Goal: Information Seeking & Learning: Learn about a topic

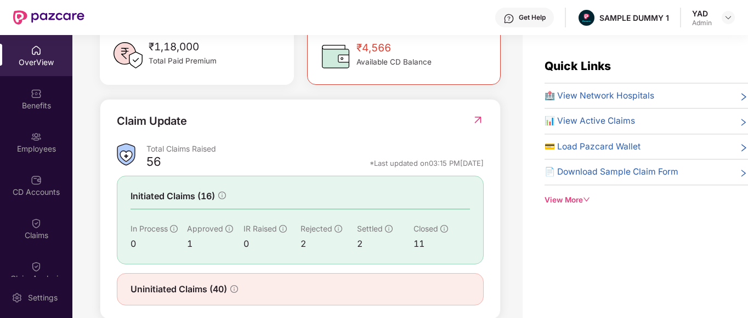
scroll to position [354, 0]
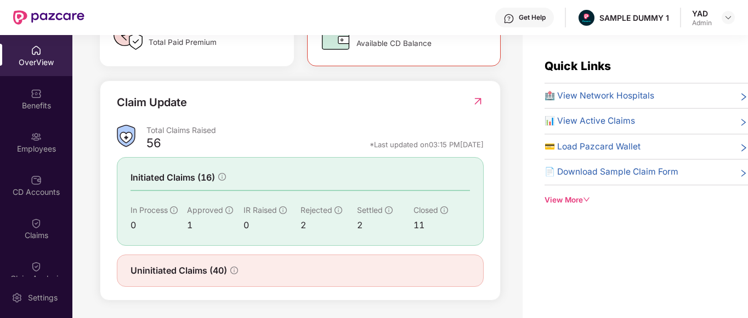
drag, startPoint x: 116, startPoint y: 98, endPoint x: 169, endPoint y: 105, distance: 53.7
click at [169, 105] on div "Claim Update Total Claims Raised 56 *Last updated on 03:15 PM, 29 Sep 2025 Init…" at bounding box center [300, 191] width 401 height 220
click at [225, 153] on div "56 *Last updated on 03:15 PM, 29 Sep 2025" at bounding box center [314, 147] width 337 height 14
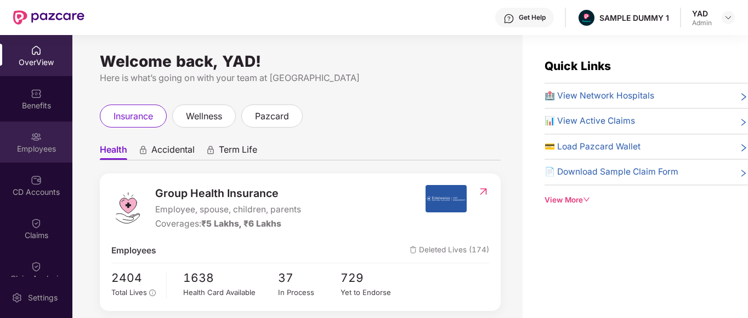
click at [47, 151] on div "Employees" at bounding box center [36, 149] width 72 height 11
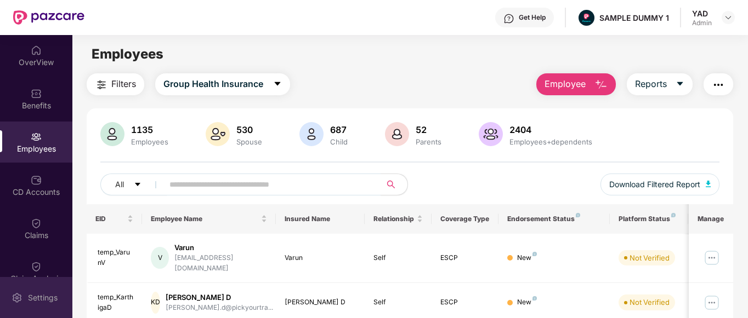
click at [18, 303] on img at bounding box center [17, 298] width 11 height 11
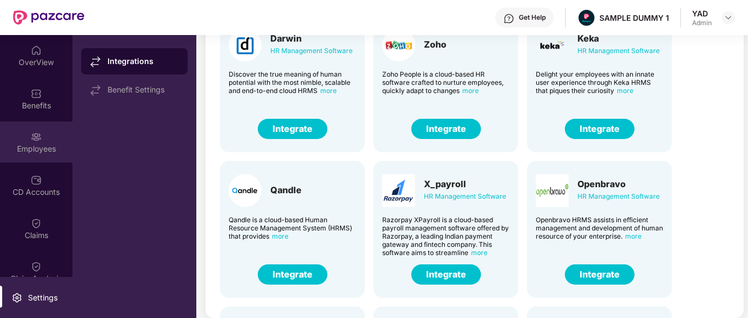
click at [11, 142] on div "Employees" at bounding box center [36, 142] width 72 height 41
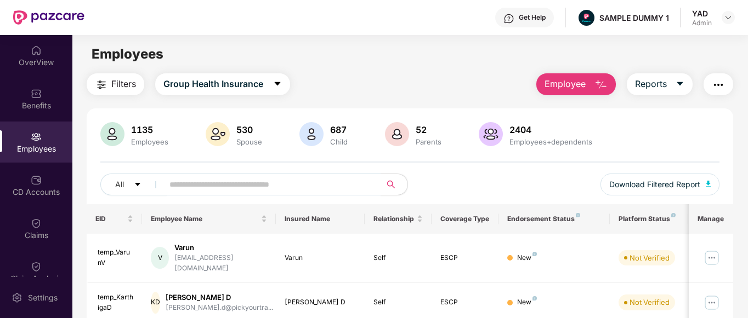
click at [710, 87] on button "button" at bounding box center [718, 84] width 30 height 22
click at [454, 174] on div "All Download Filtered Report" at bounding box center [409, 189] width 619 height 31
click at [31, 193] on div "CD Accounts" at bounding box center [36, 192] width 72 height 11
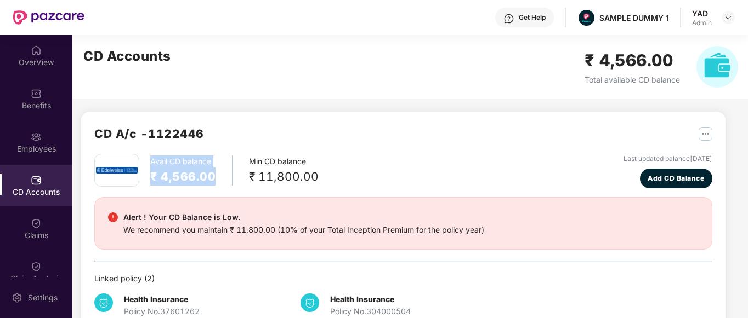
drag, startPoint x: 149, startPoint y: 158, endPoint x: 220, endPoint y: 170, distance: 72.7
click at [220, 170] on div "Avail CD balance ₹ 4,566.00 Min CD balance ₹ 11,800.00" at bounding box center [206, 170] width 224 height 33
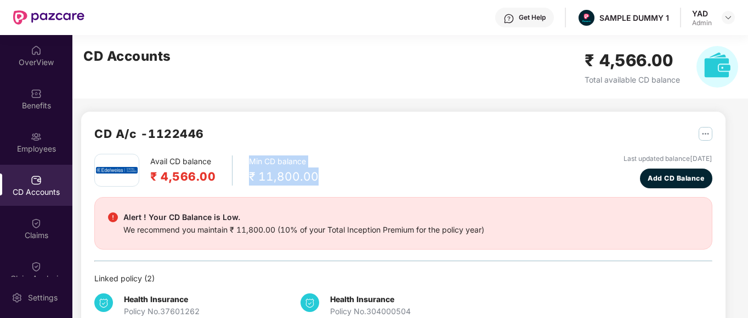
drag, startPoint x: 247, startPoint y: 158, endPoint x: 333, endPoint y: 183, distance: 89.5
click at [333, 183] on div "Avail CD balance ₹ 4,566.00 Min CD balance ₹ 11,800.00 Last updated balance [DA…" at bounding box center [403, 171] width 618 height 35
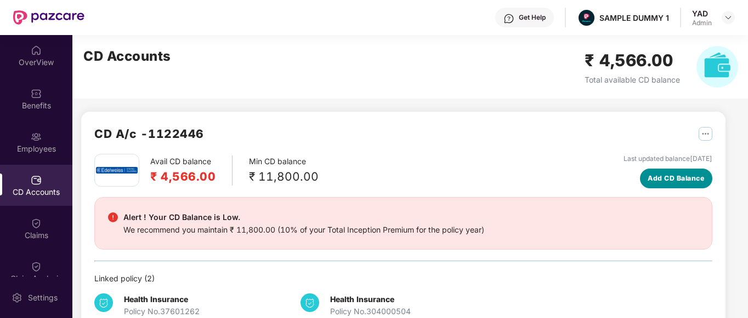
click at [664, 181] on span "Add CD Balance" at bounding box center [675, 178] width 56 height 10
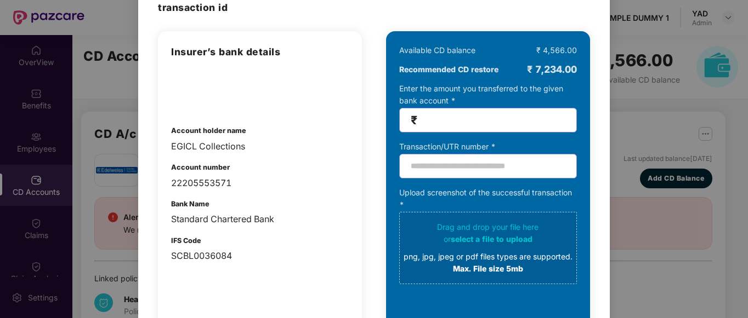
scroll to position [69, 0]
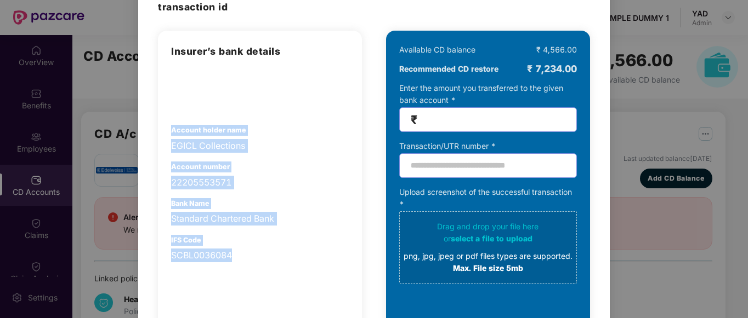
drag, startPoint x: 172, startPoint y: 126, endPoint x: 286, endPoint y: 318, distance: 223.9
click at [286, 318] on div "Insurer’s bank details Account holder name EGICL Collections Account number 222…" at bounding box center [260, 206] width 204 height 351
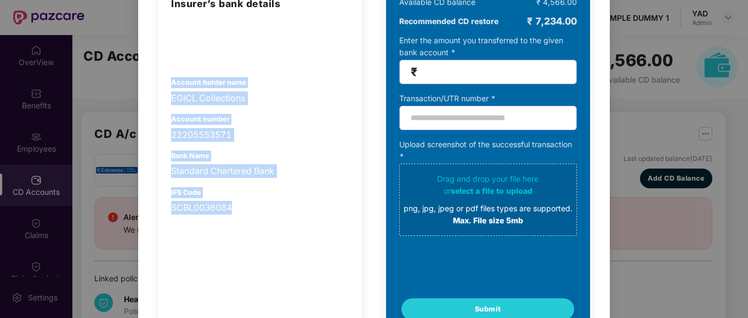
click at [305, 203] on div "SCBL0036084" at bounding box center [260, 208] width 178 height 14
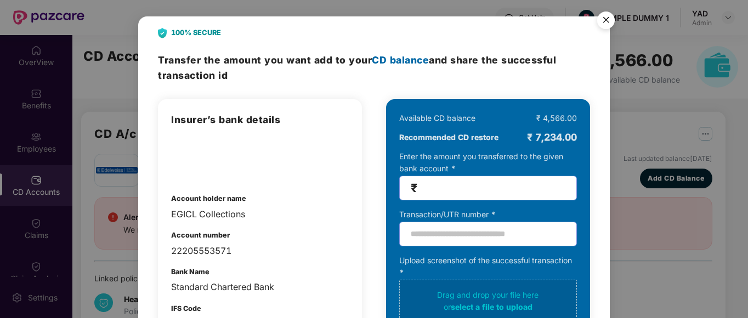
scroll to position [0, 0]
click at [606, 19] on img "Close" at bounding box center [605, 22] width 31 height 31
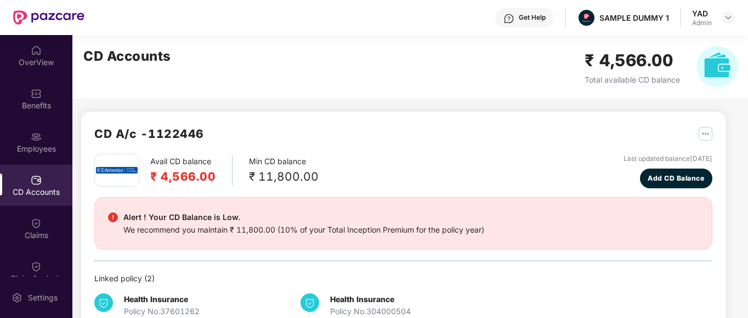
click at [511, 16] on img at bounding box center [508, 18] width 11 height 11
click at [343, 90] on div "CD Accounts ₹ 4,566.00 Total available CD balance" at bounding box center [410, 67] width 676 height 64
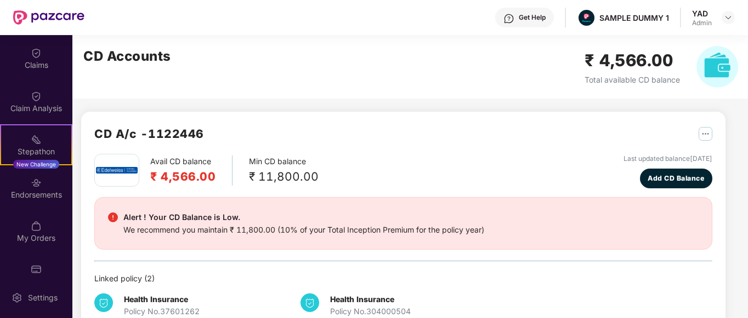
scroll to position [181, 0]
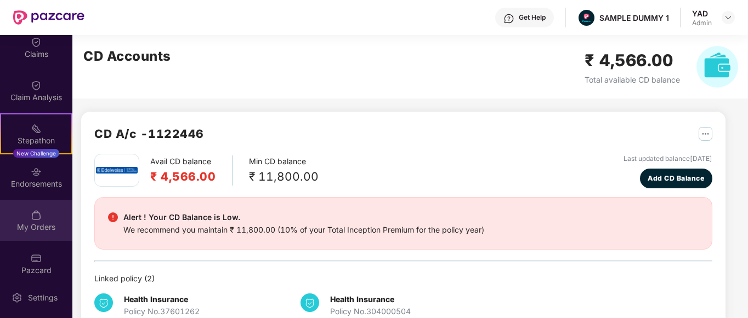
click at [29, 212] on div "My Orders" at bounding box center [36, 220] width 72 height 41
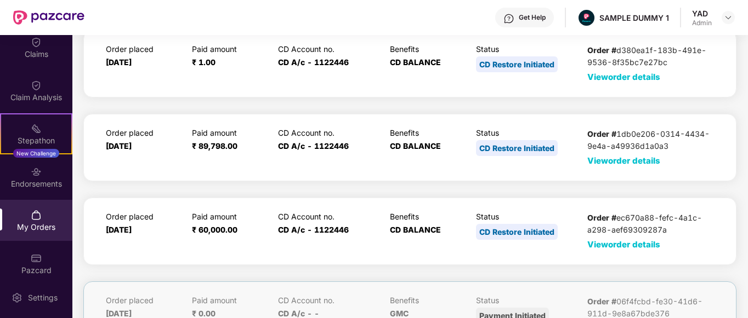
scroll to position [88, 0]
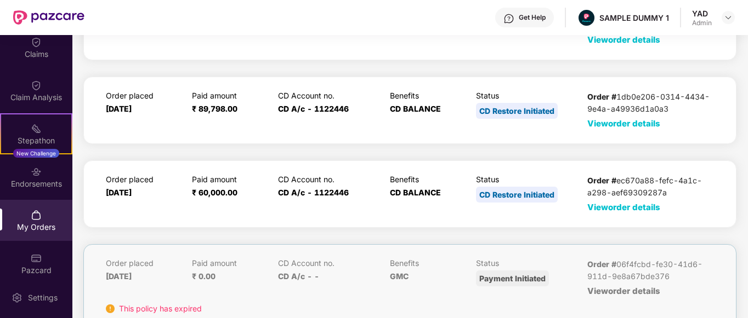
click at [597, 209] on span "View order details" at bounding box center [623, 207] width 73 height 10
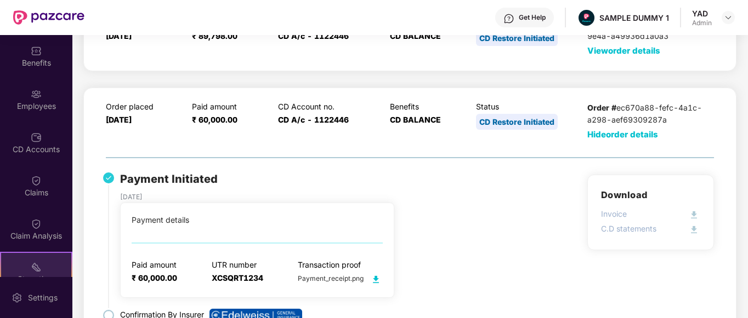
scroll to position [4, 0]
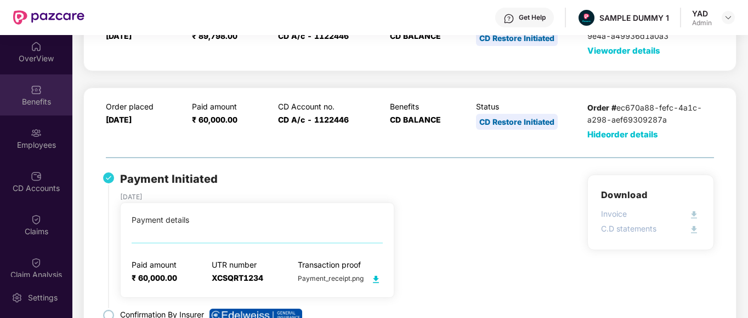
click at [22, 97] on div "Benefits" at bounding box center [36, 101] width 72 height 11
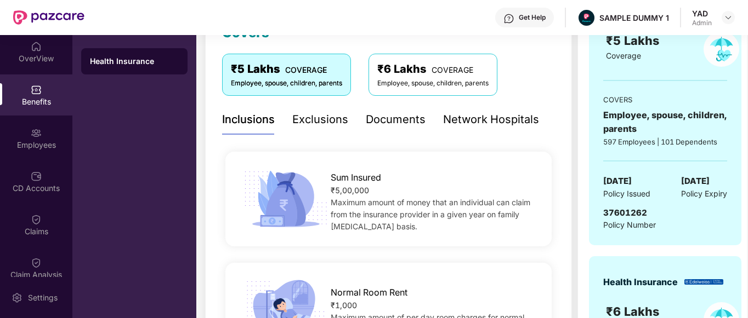
scroll to position [160, 0]
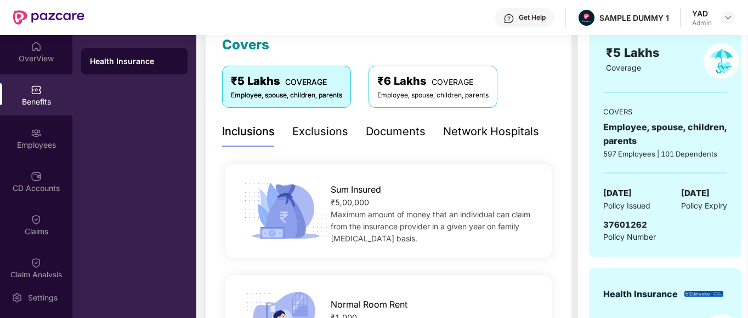
click at [321, 130] on div "Exclusions" at bounding box center [320, 131] width 56 height 17
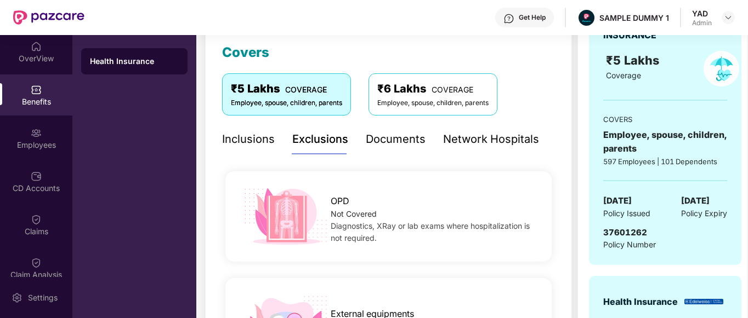
scroll to position [142, 0]
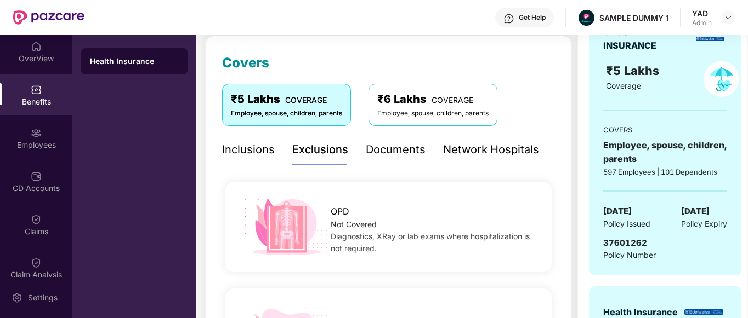
click at [386, 149] on div "Documents" at bounding box center [396, 149] width 60 height 17
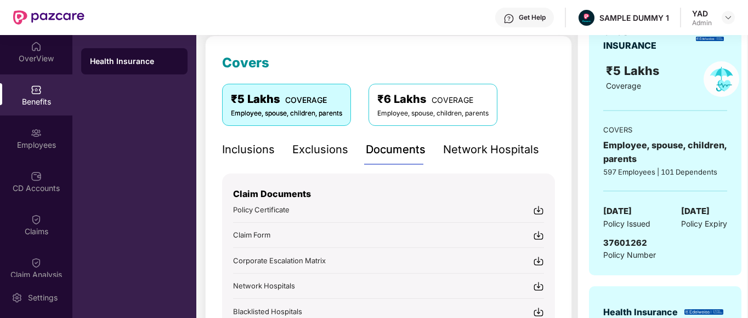
scroll to position [211, 0]
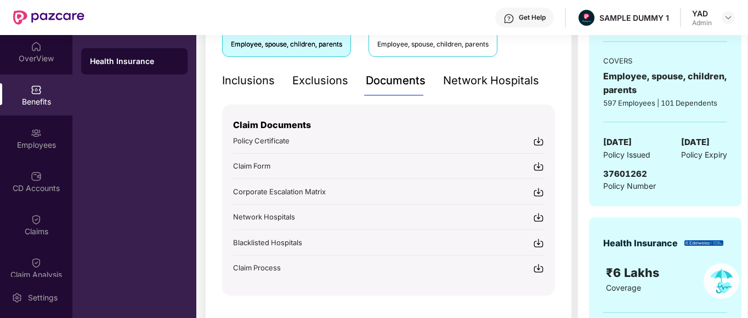
click at [496, 75] on div "Network Hospitals" at bounding box center [491, 80] width 96 height 17
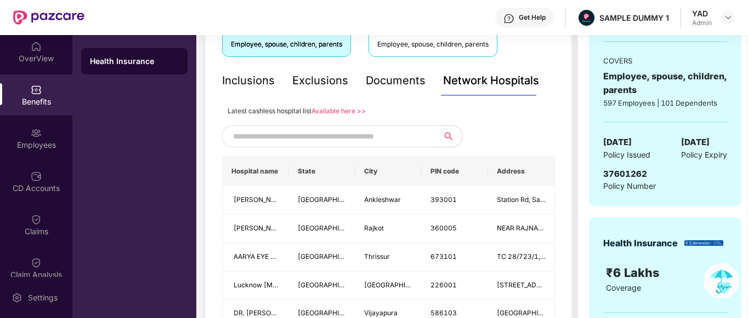
click at [365, 140] on input "text" at bounding box center [326, 136] width 187 height 16
type input "******"
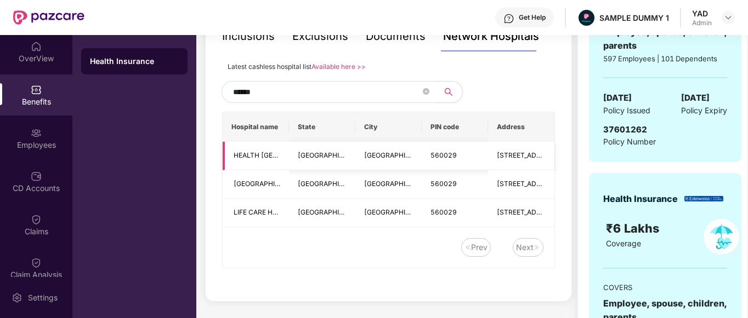
scroll to position [220, 0]
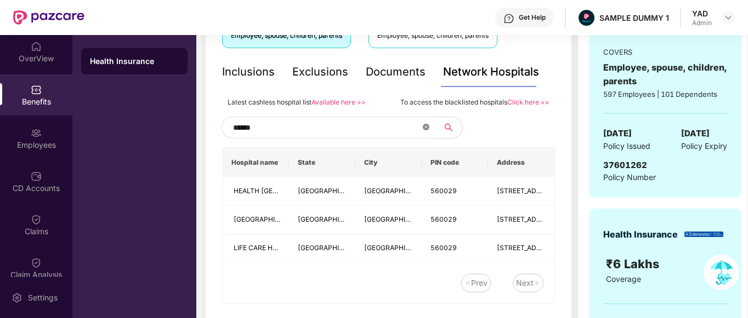
click at [423, 127] on icon "close-circle" at bounding box center [426, 127] width 7 height 7
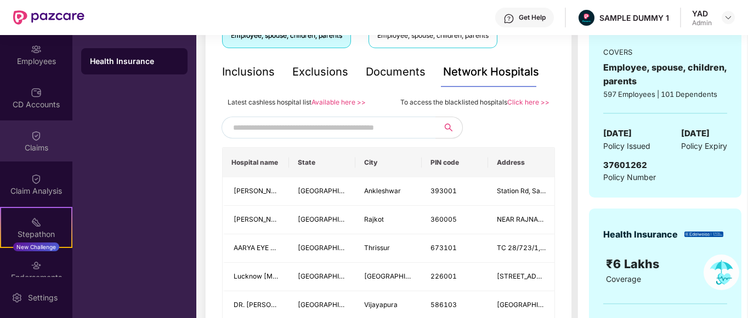
scroll to position [88, 0]
click at [19, 123] on div "Claims" at bounding box center [36, 140] width 72 height 41
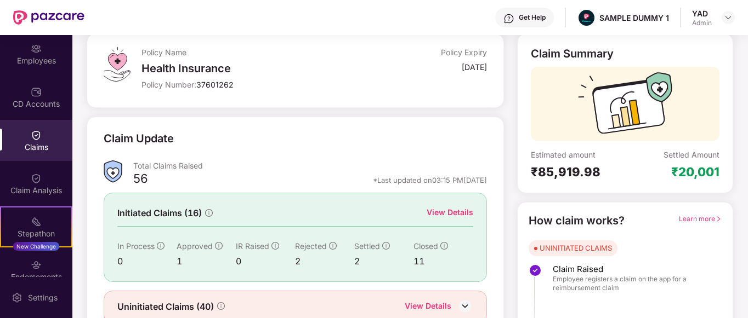
scroll to position [0, 0]
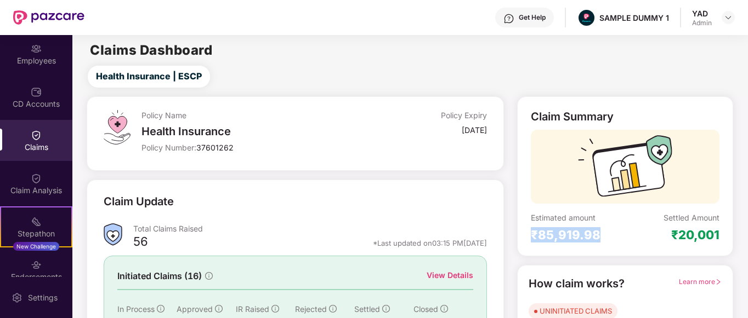
drag, startPoint x: 531, startPoint y: 236, endPoint x: 614, endPoint y: 230, distance: 83.5
click at [614, 230] on div "₹85,919.98" at bounding box center [578, 234] width 94 height 15
drag, startPoint x: 674, startPoint y: 233, endPoint x: 739, endPoint y: 236, distance: 65.8
click at [739, 236] on div "Policy Name Health Insurance Policy Number: 37601262 Policy Expiry [DATE] Claim…" at bounding box center [410, 262] width 688 height 333
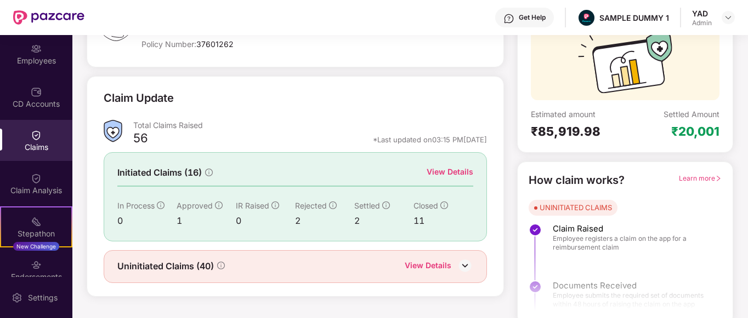
click at [448, 174] on div "View Details" at bounding box center [449, 172] width 47 height 12
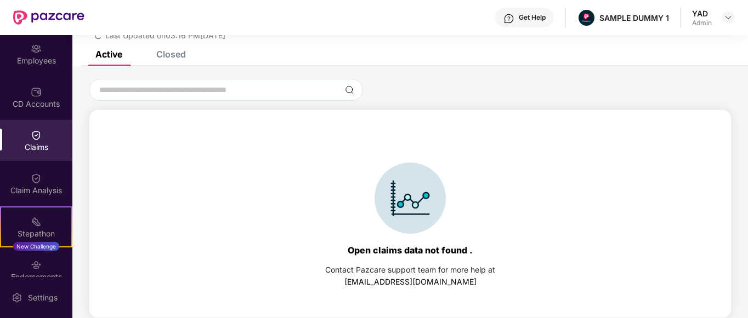
scroll to position [1, 0]
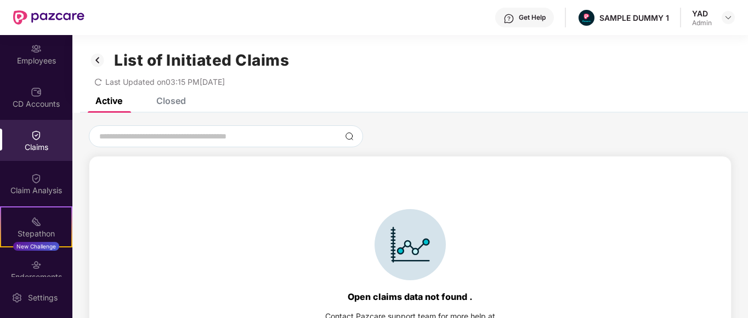
click at [172, 100] on div "Closed" at bounding box center [171, 100] width 30 height 11
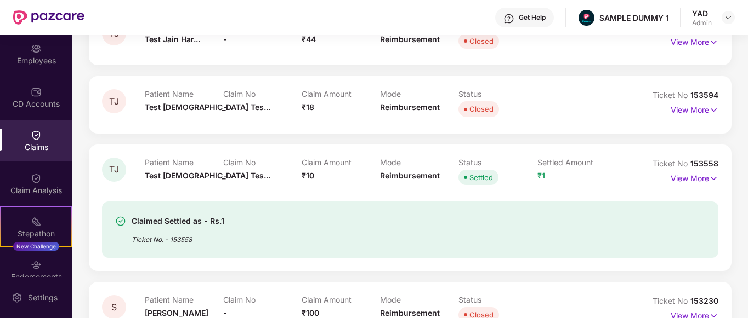
scroll to position [184, 0]
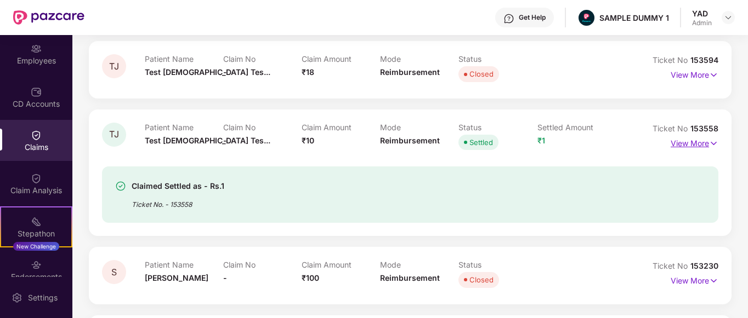
click at [702, 141] on p "View More" at bounding box center [694, 142] width 48 height 15
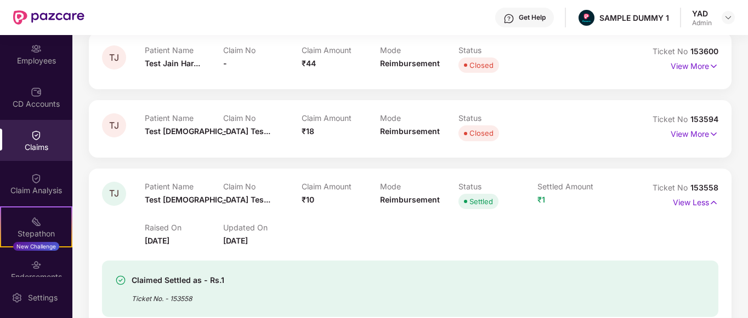
scroll to position [124, 0]
click at [29, 164] on div "Claim Analysis" at bounding box center [36, 183] width 72 height 41
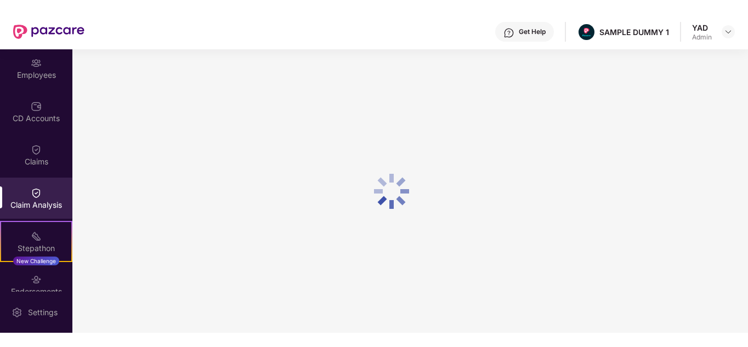
scroll to position [88, 0]
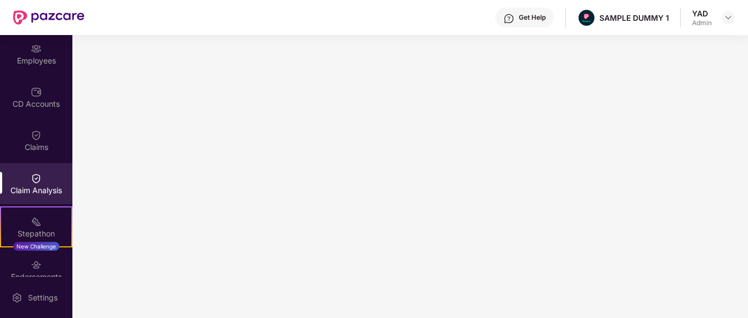
click at [525, 16] on div "Get Help" at bounding box center [532, 17] width 27 height 9
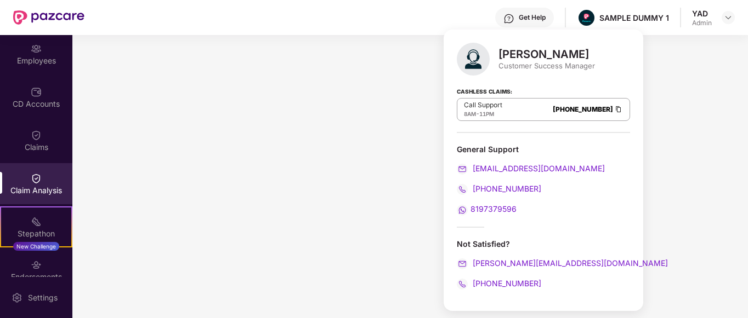
click at [520, 12] on div "Get Help" at bounding box center [524, 18] width 59 height 20
